Goal: Check status: Check status

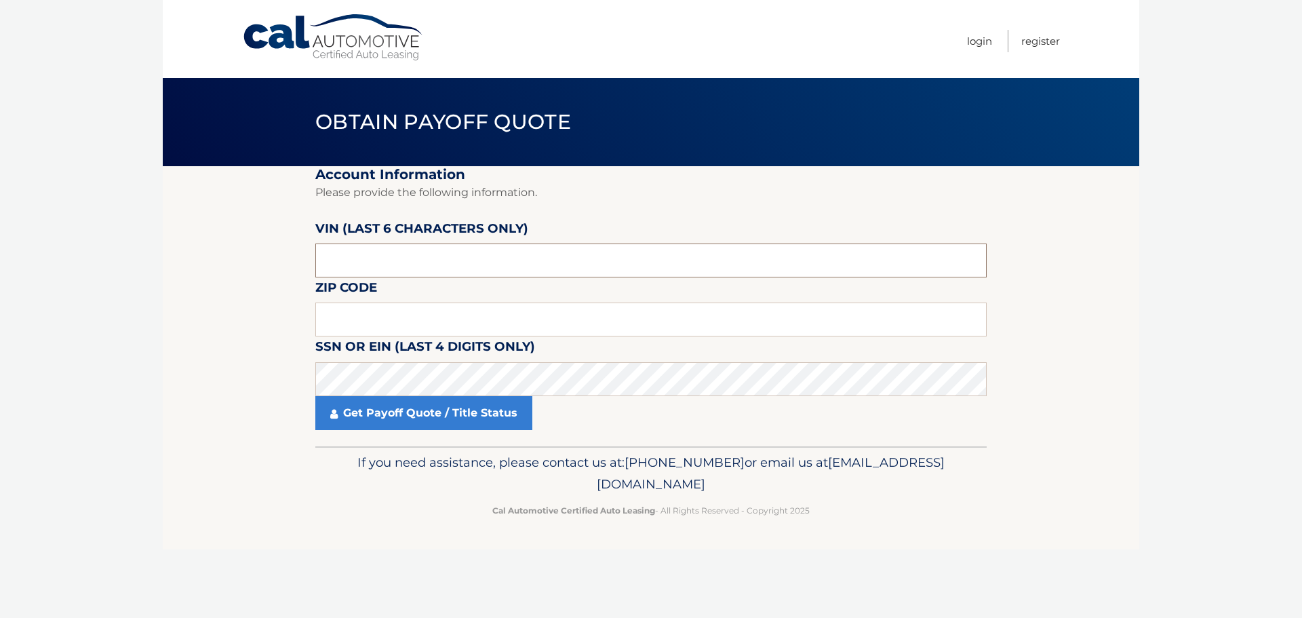
click at [384, 264] on input "text" at bounding box center [650, 260] width 671 height 34
paste input "1C4HJX"
drag, startPoint x: 384, startPoint y: 264, endPoint x: 292, endPoint y: 264, distance: 92.2
click at [293, 264] on section "Account Information Please provide the following information. VIN (last 6 chara…" at bounding box center [651, 306] width 976 height 280
type input "615657"
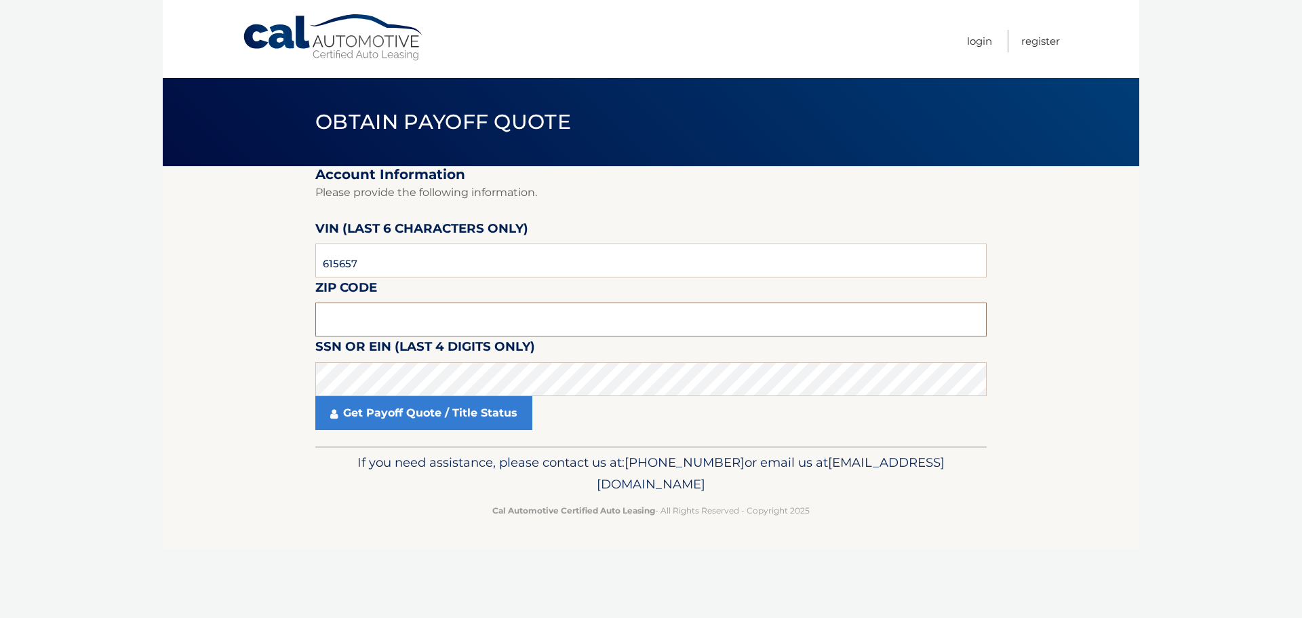
click at [364, 310] on input "text" at bounding box center [650, 319] width 671 height 34
click at [401, 312] on input "text" at bounding box center [650, 319] width 671 height 34
type input "33166"
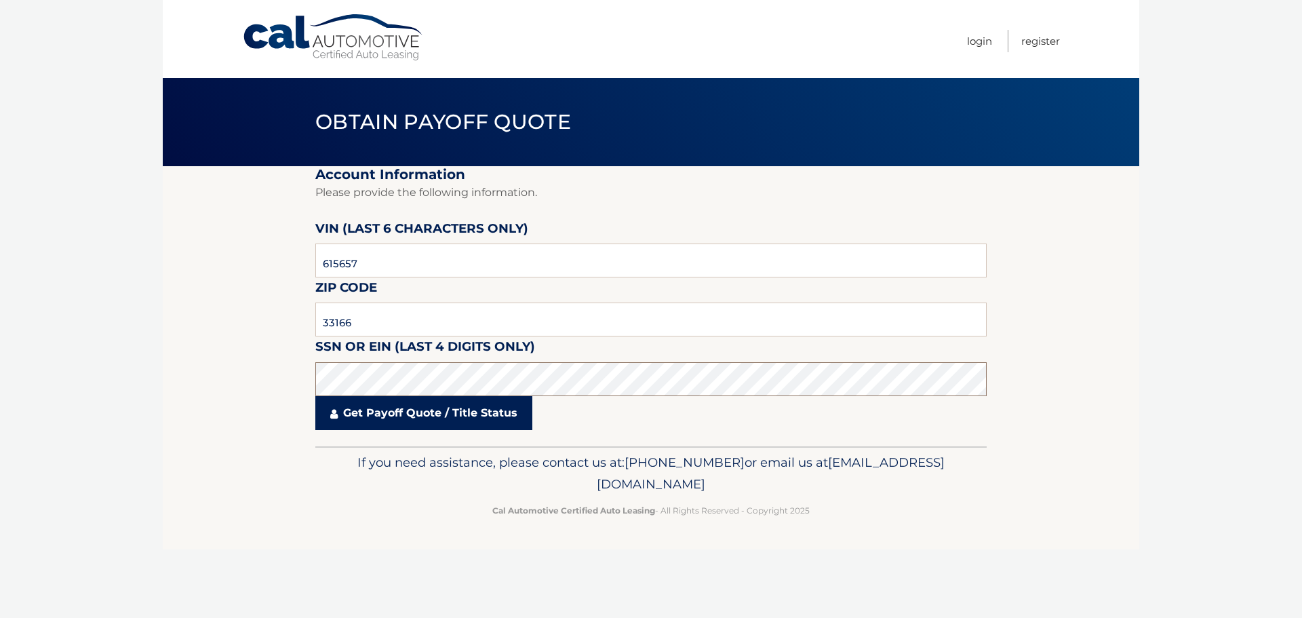
click button "For Originating Dealer" at bounding box center [0, 0] width 0 height 0
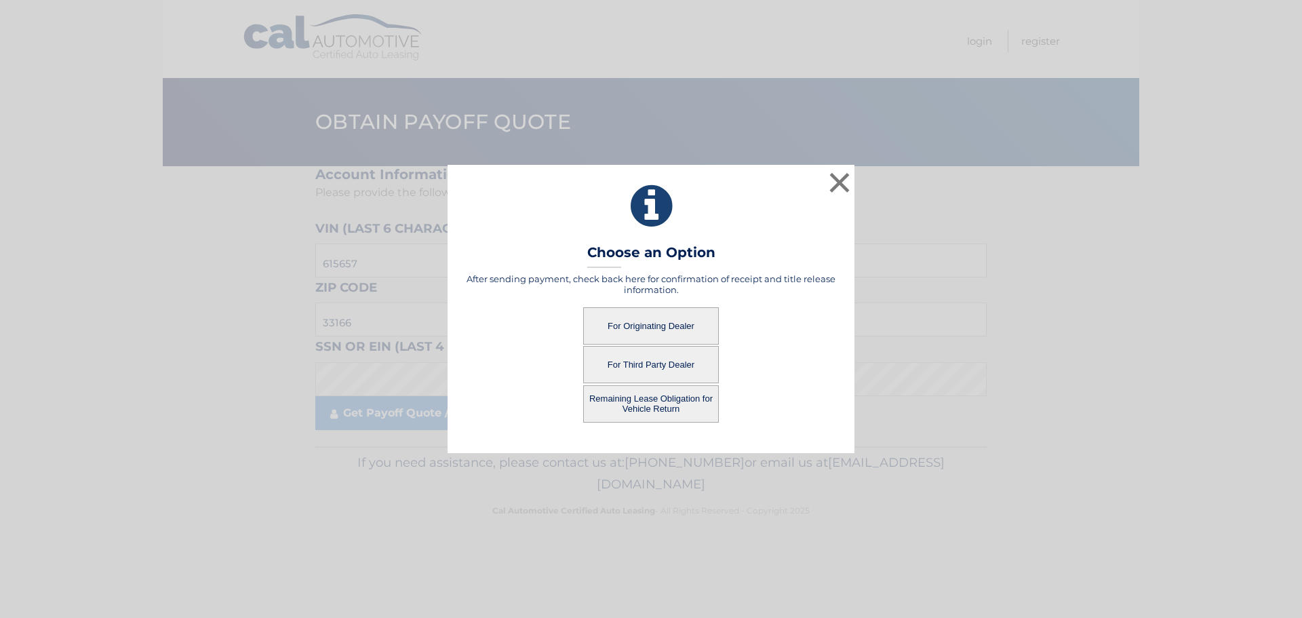
click at [629, 321] on button "For Originating Dealer" at bounding box center [651, 325] width 136 height 37
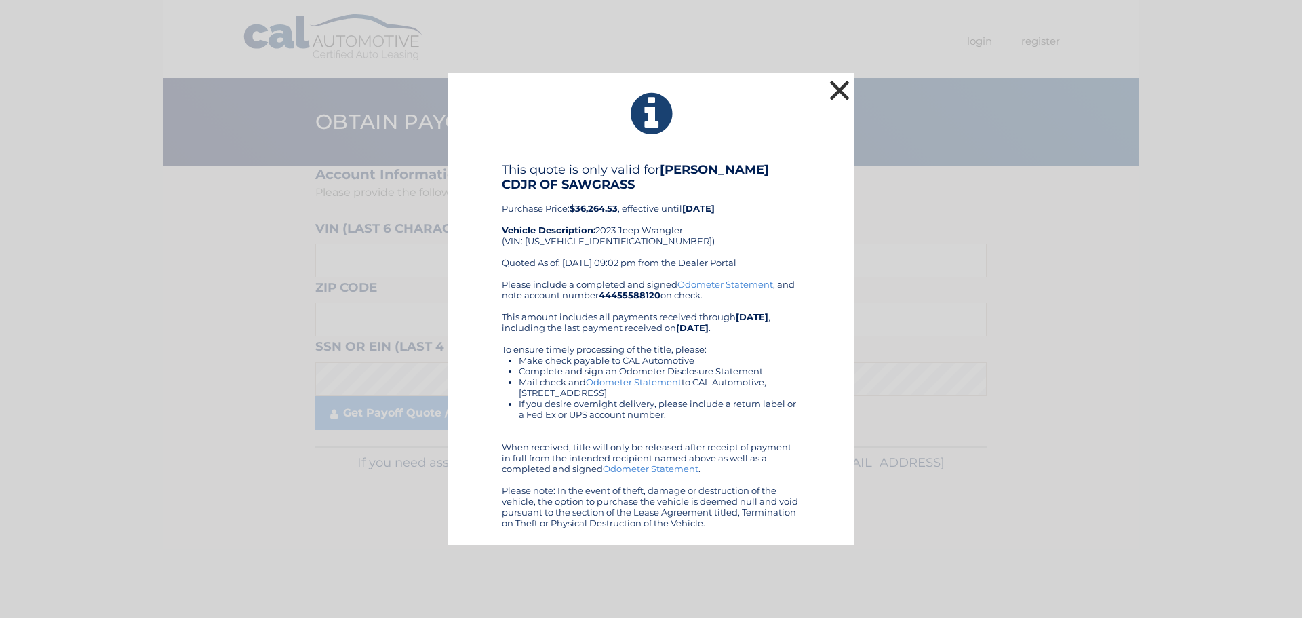
click at [837, 87] on button "×" at bounding box center [839, 90] width 27 height 27
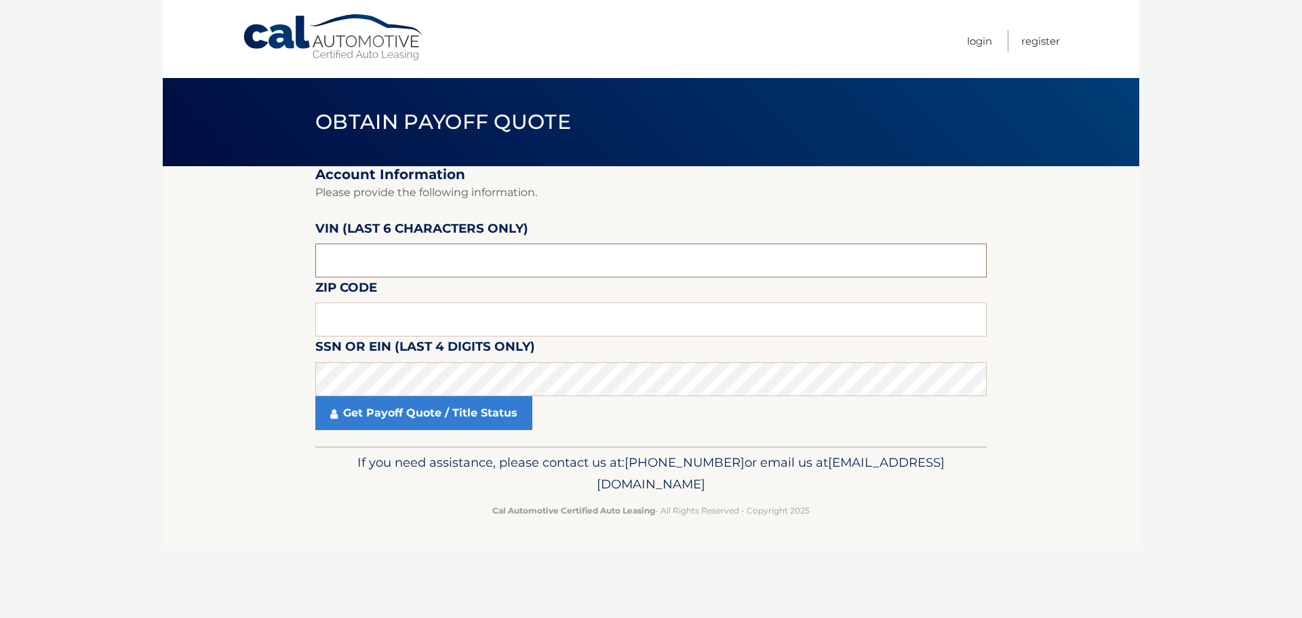
click at [399, 256] on input "text" at bounding box center [650, 260] width 671 height 34
click at [345, 260] on input "text" at bounding box center [650, 260] width 671 height 34
type input "615657"
click at [386, 324] on input "3" at bounding box center [650, 319] width 671 height 34
type input "33166"
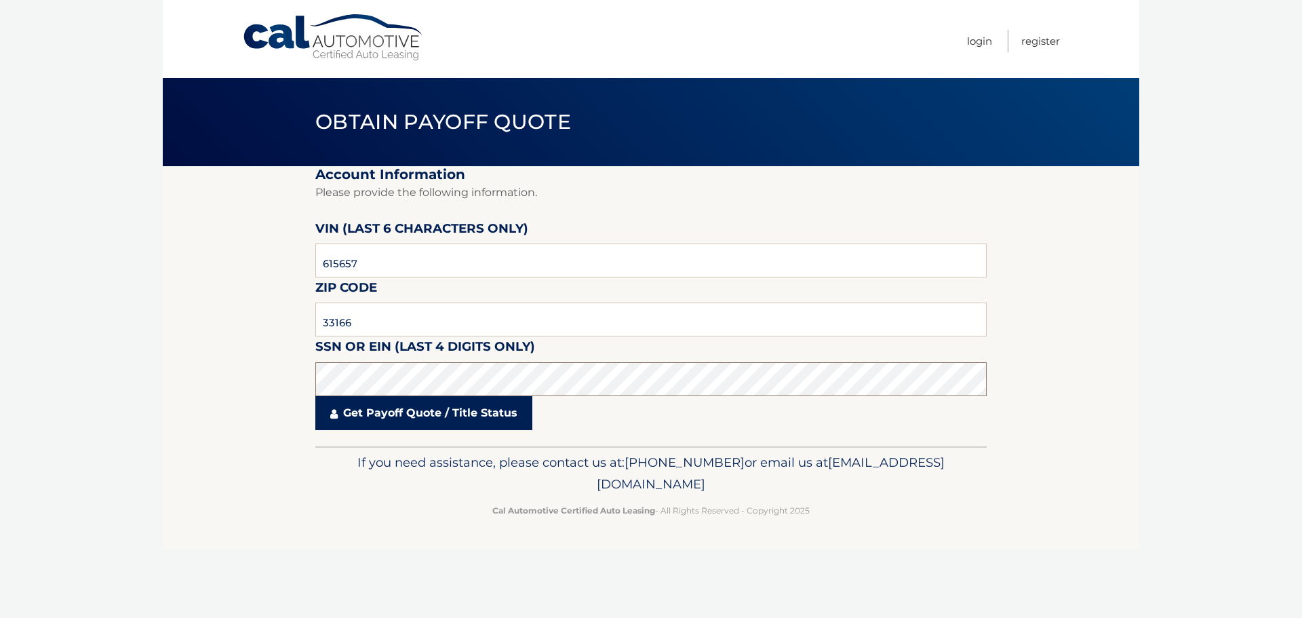
click button "For Originating Dealer" at bounding box center [0, 0] width 0 height 0
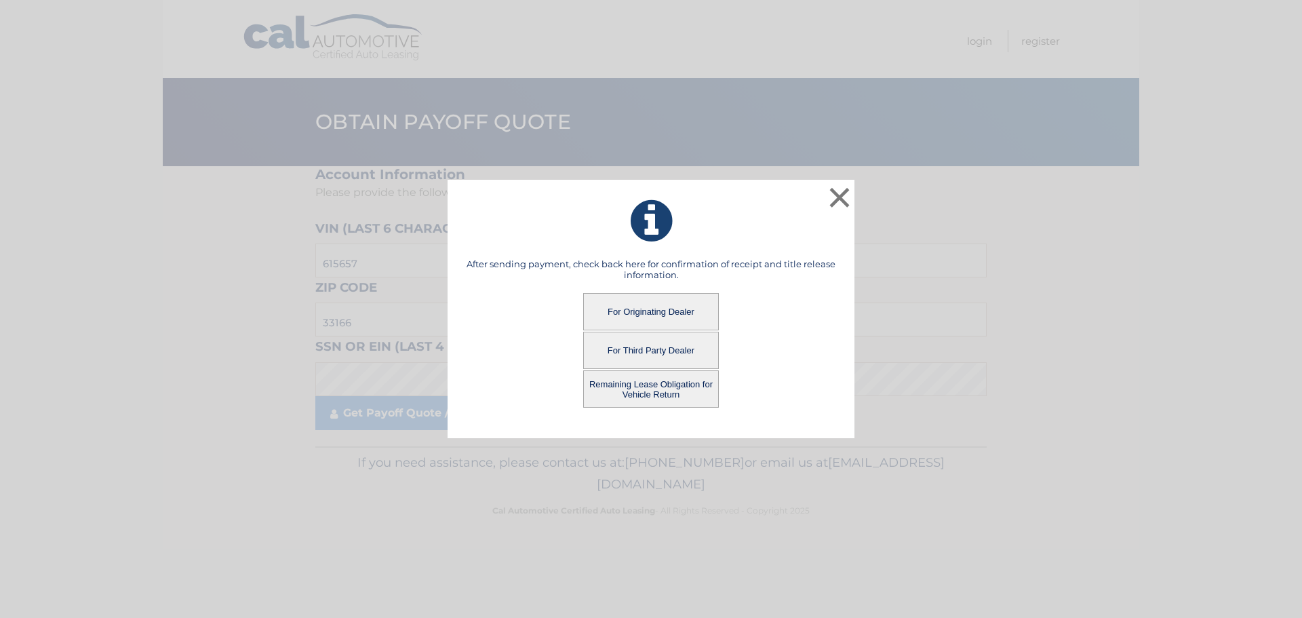
click at [643, 339] on button "For Third Party Dealer" at bounding box center [651, 350] width 136 height 37
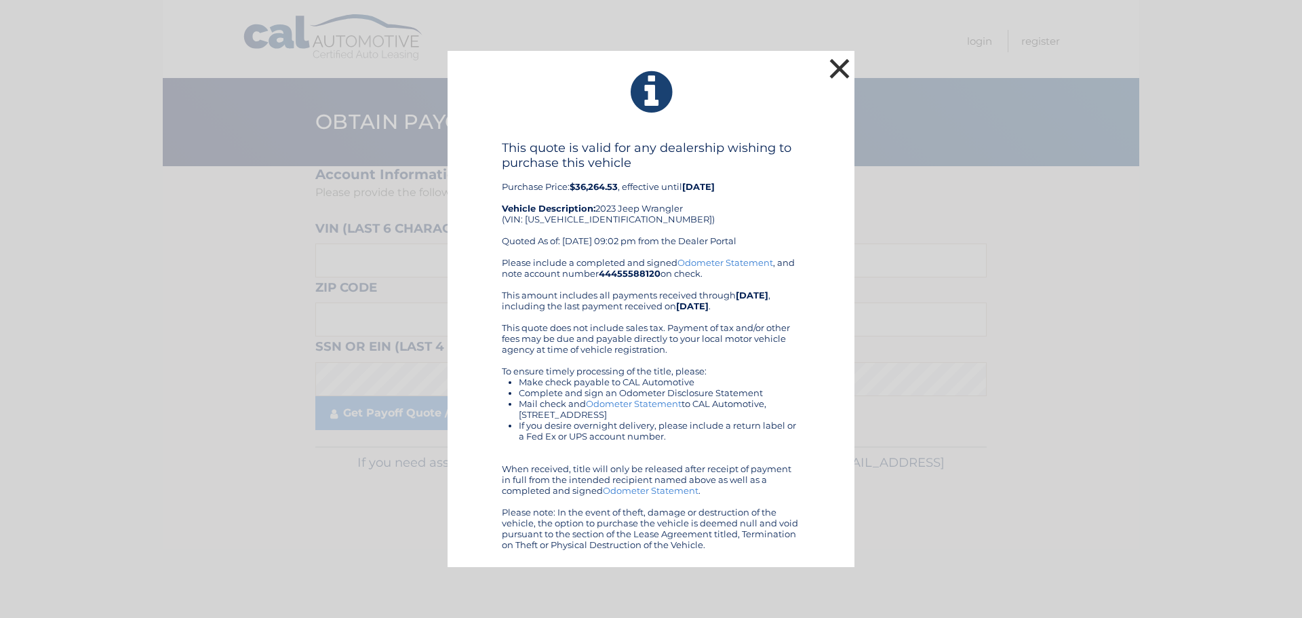
click at [839, 79] on button "×" at bounding box center [839, 68] width 27 height 27
